Goal: Go to known website: Access a specific website the user already knows

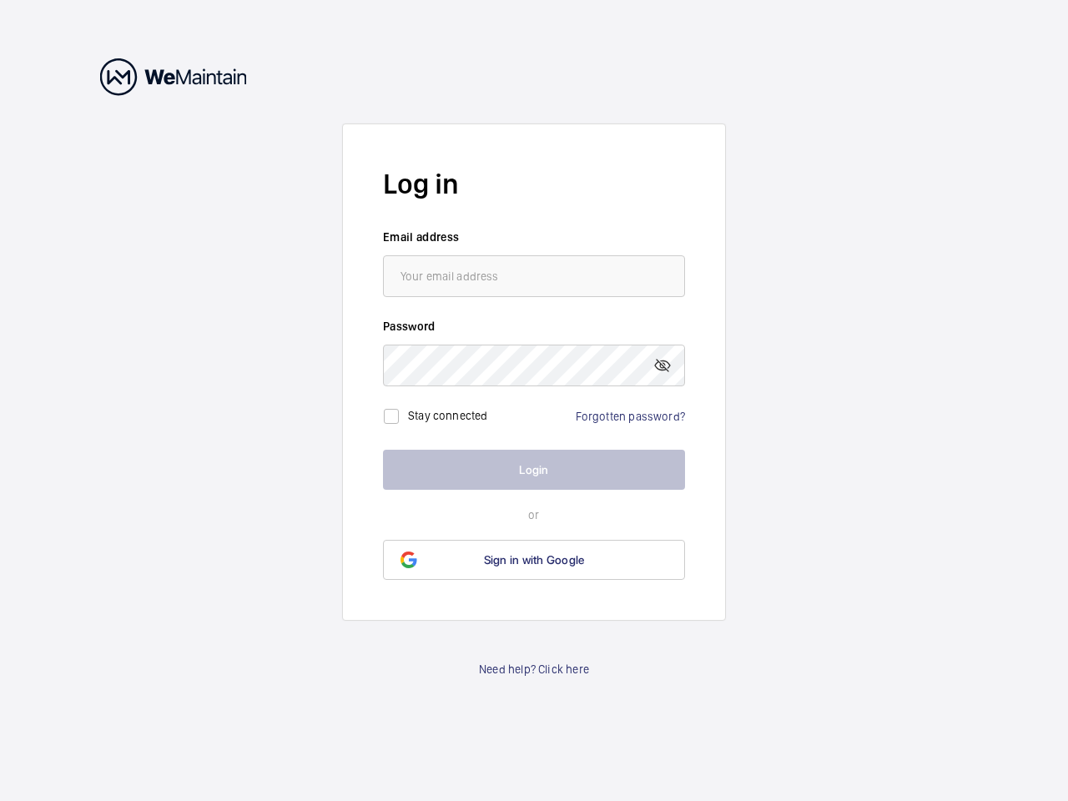
click at [663, 365] on mat-icon at bounding box center [663, 365] width 20 height 20
click at [391, 416] on input "checkbox" at bounding box center [391, 416] width 33 height 33
click at [448, 416] on label "Stay connected" at bounding box center [448, 415] width 80 height 13
checkbox input "true"
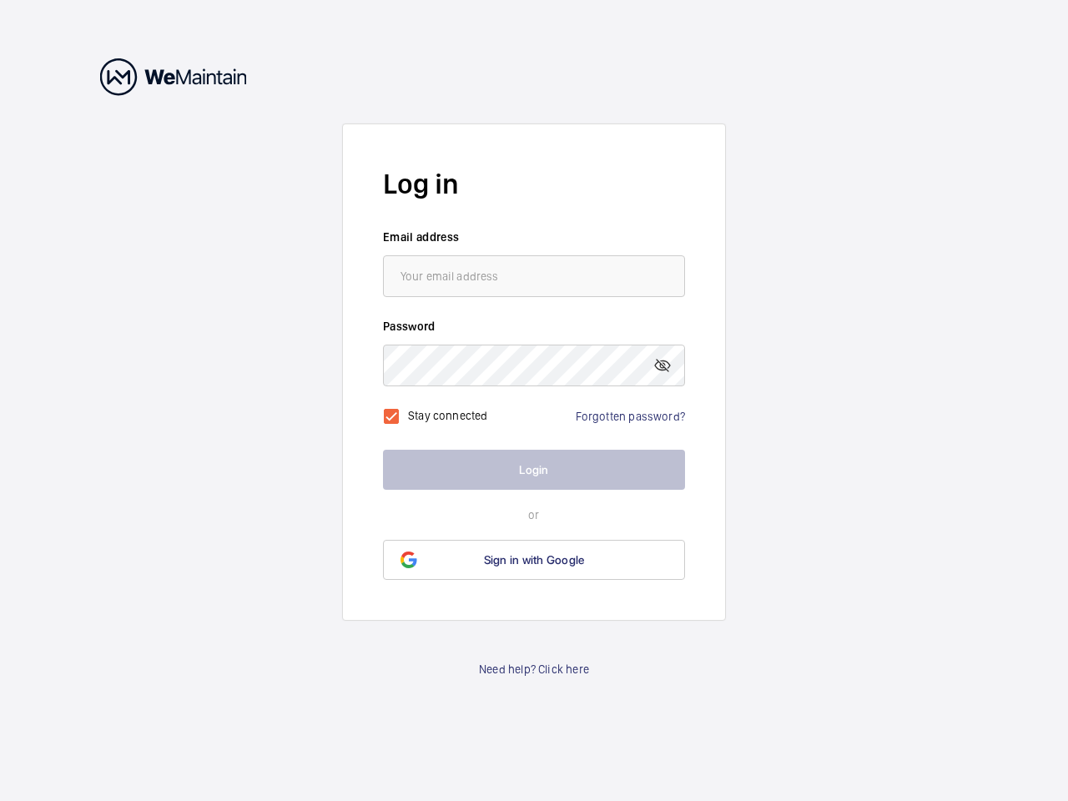
click at [534, 560] on span "Sign in with Google" at bounding box center [534, 559] width 101 height 13
